Goal: Information Seeking & Learning: Check status

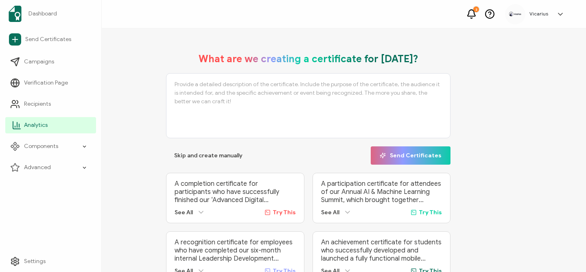
click at [28, 126] on span "Analytics" at bounding box center [36, 125] width 24 height 8
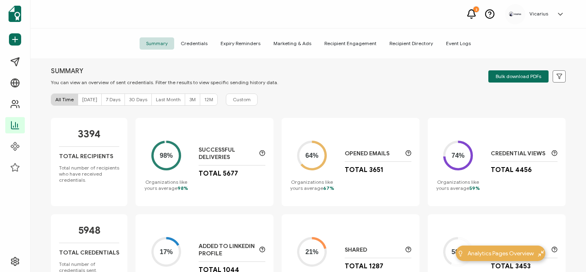
scroll to position [17, 0]
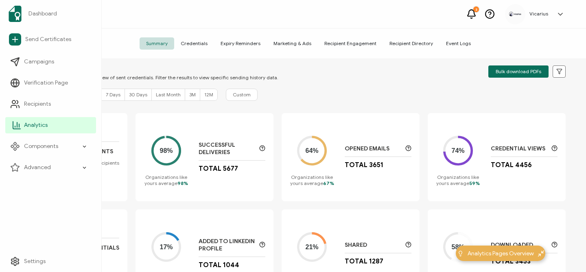
click at [39, 124] on span "Analytics" at bounding box center [36, 125] width 24 height 8
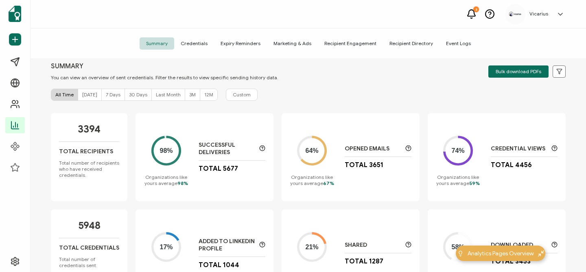
scroll to position [61, 0]
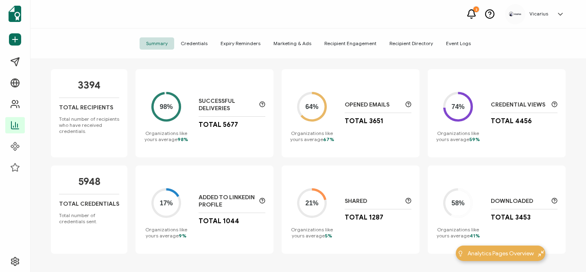
click at [492, 111] on div "Credential Views Total 4456" at bounding box center [524, 113] width 67 height 24
click at [459, 108] on circle at bounding box center [458, 106] width 21 height 21
click at [457, 131] on p "Organizations like yours average 59%" at bounding box center [458, 136] width 45 height 12
click at [195, 44] on span "Credentials" at bounding box center [194, 43] width 40 height 12
